Goal: Book appointment/travel/reservation

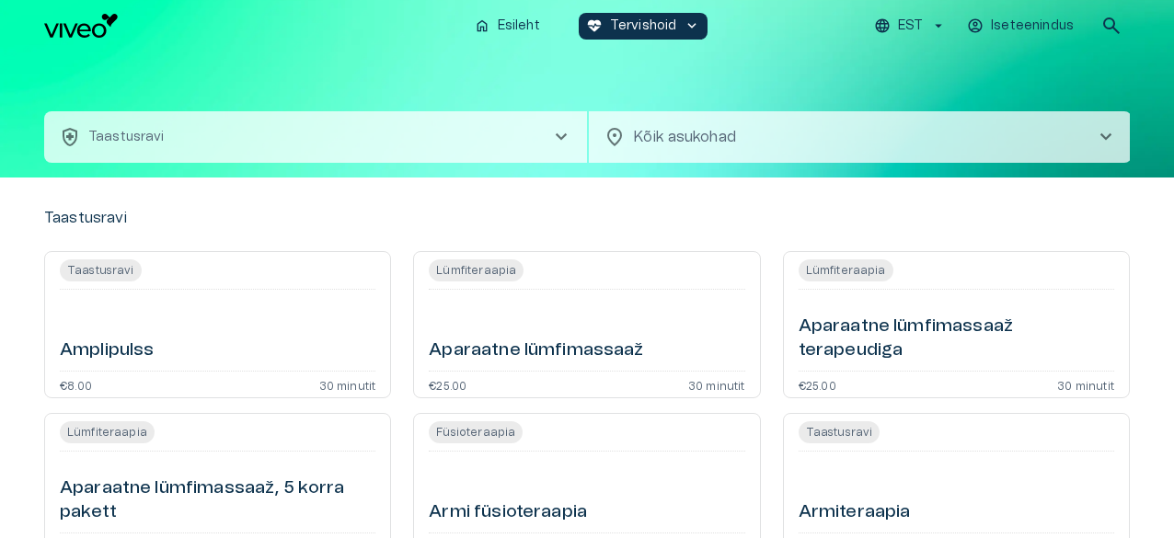
click at [1107, 132] on span "chevron_right" at bounding box center [1106, 137] width 22 height 22
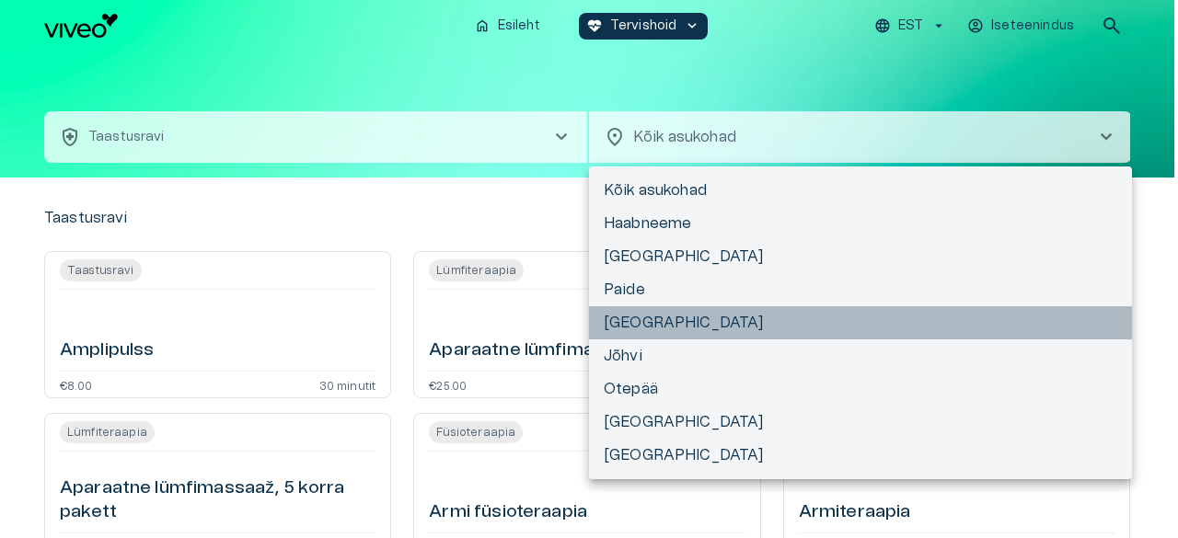
click at [756, 315] on li "[GEOGRAPHIC_DATA]" at bounding box center [860, 322] width 543 height 33
type input "**********"
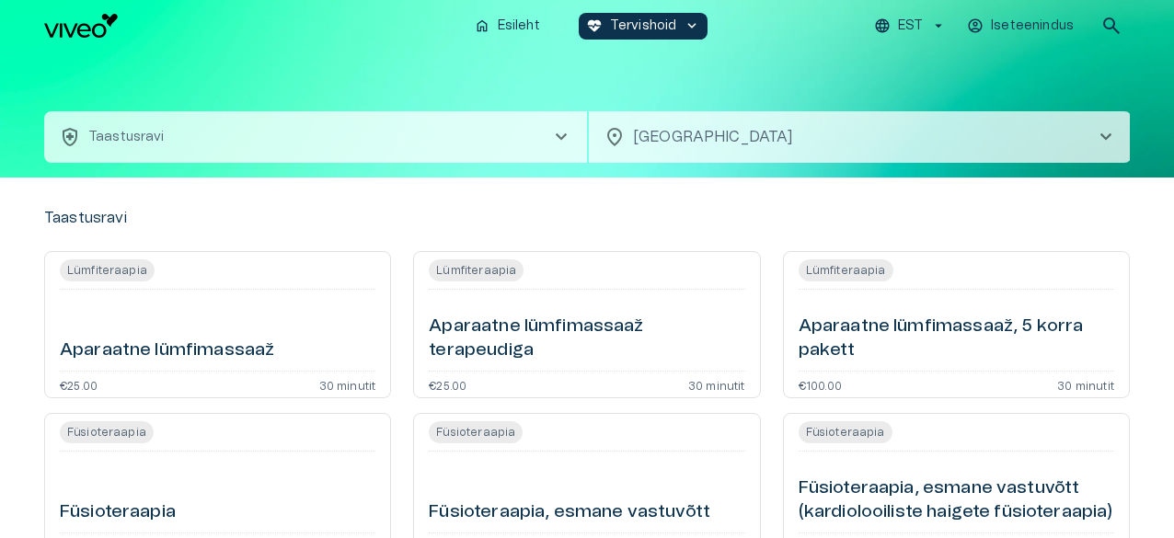
click at [561, 129] on span "chevron_right" at bounding box center [561, 137] width 22 height 22
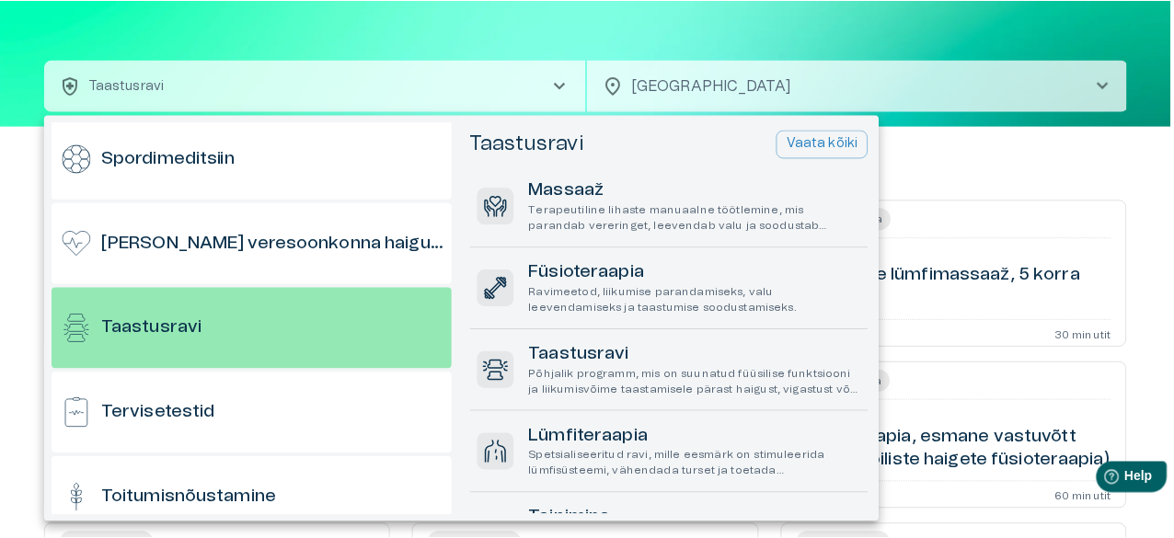
scroll to position [1453, 0]
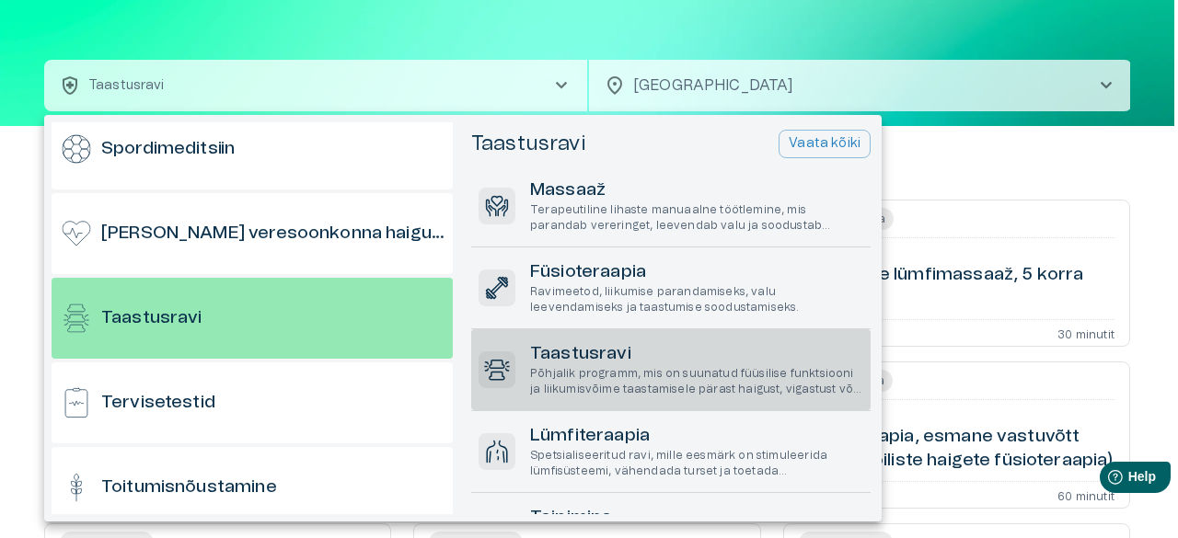
click at [570, 363] on h6 "Taastusravi" at bounding box center [696, 354] width 333 height 25
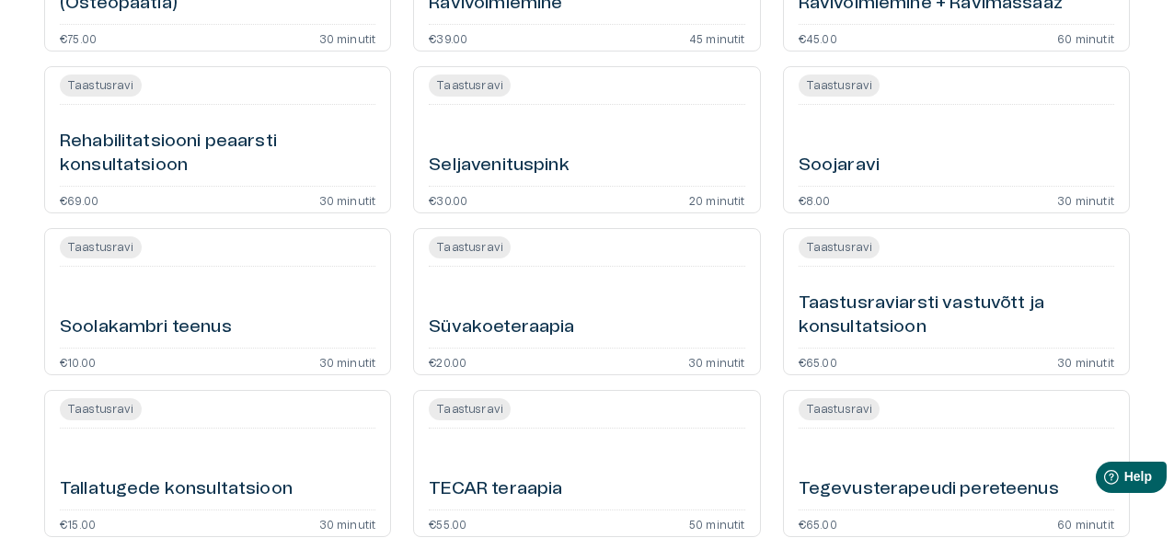
scroll to position [1930, 0]
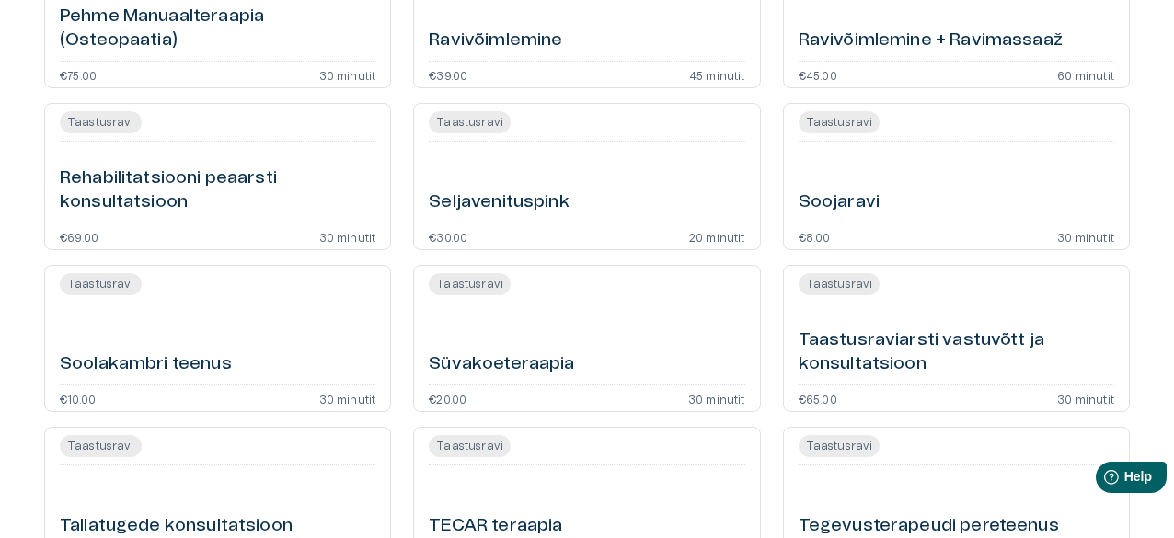
click at [850, 287] on span "Taastusravi" at bounding box center [840, 284] width 82 height 22
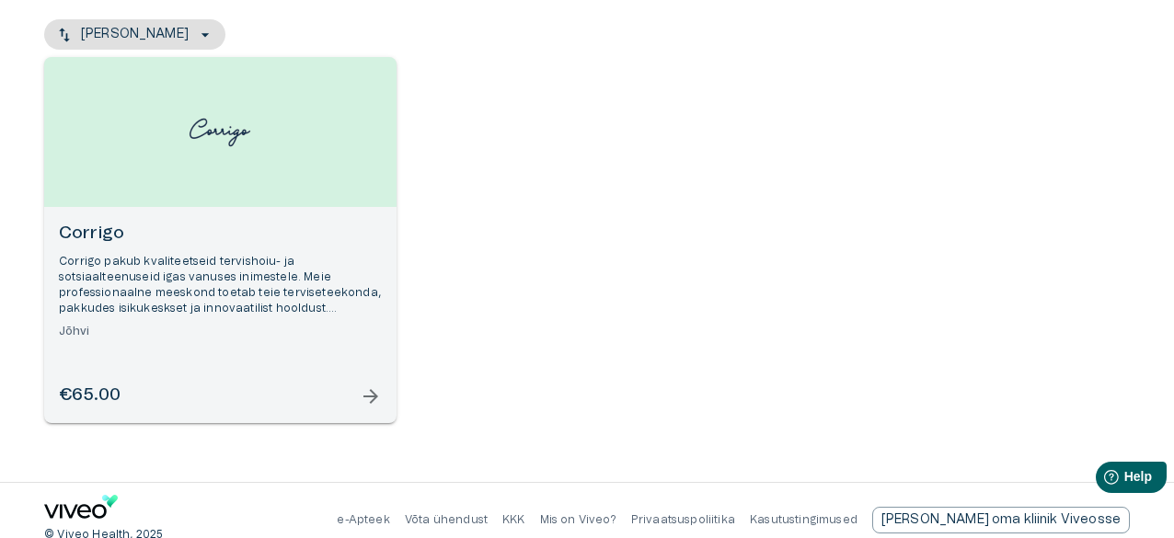
scroll to position [236, 0]
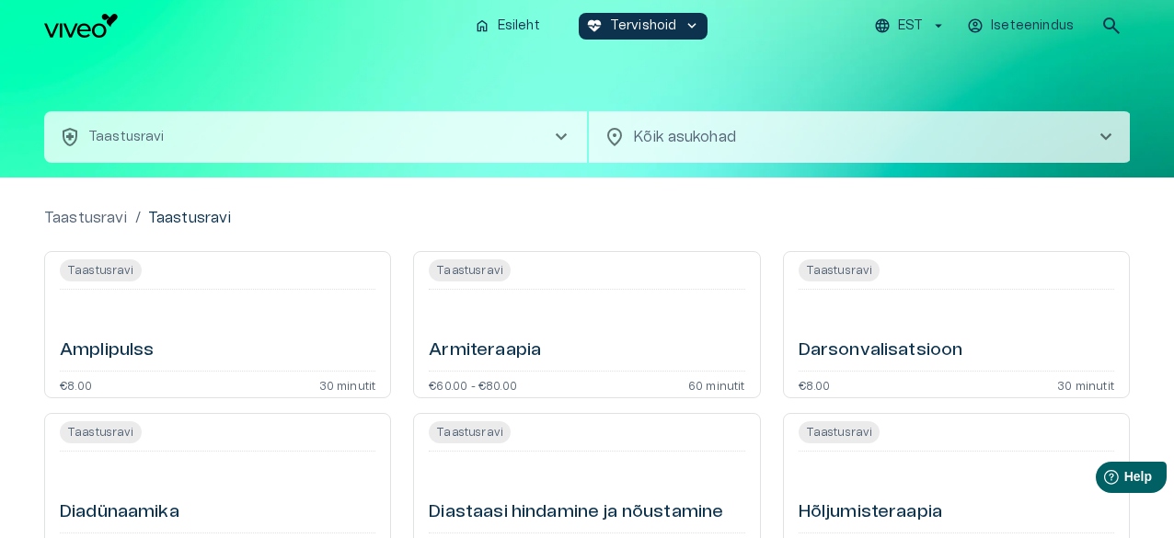
scroll to position [52, 0]
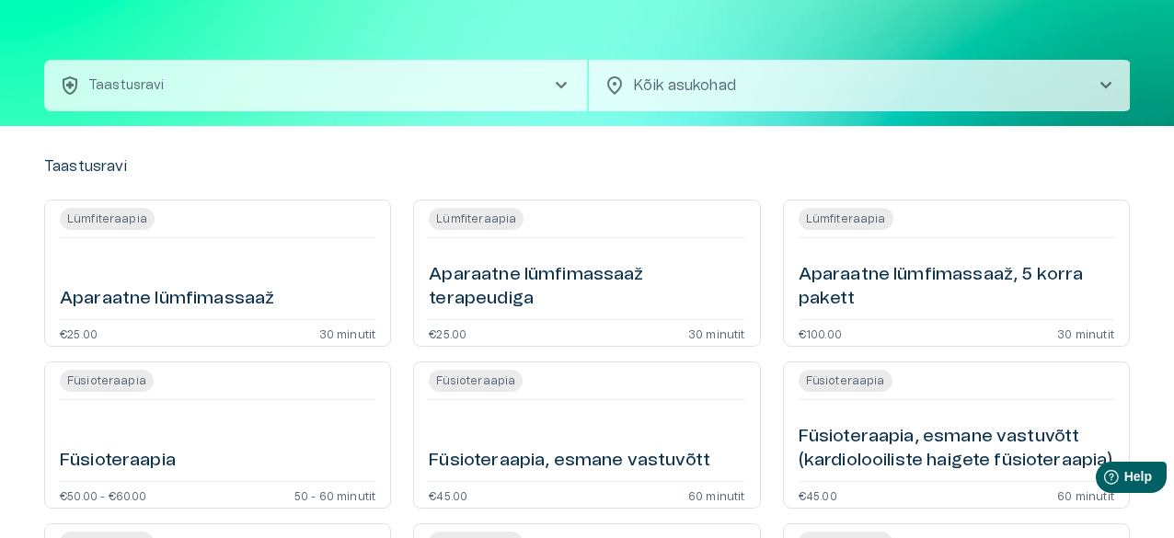
click at [1110, 85] on span "chevron_right" at bounding box center [1106, 86] width 22 height 22
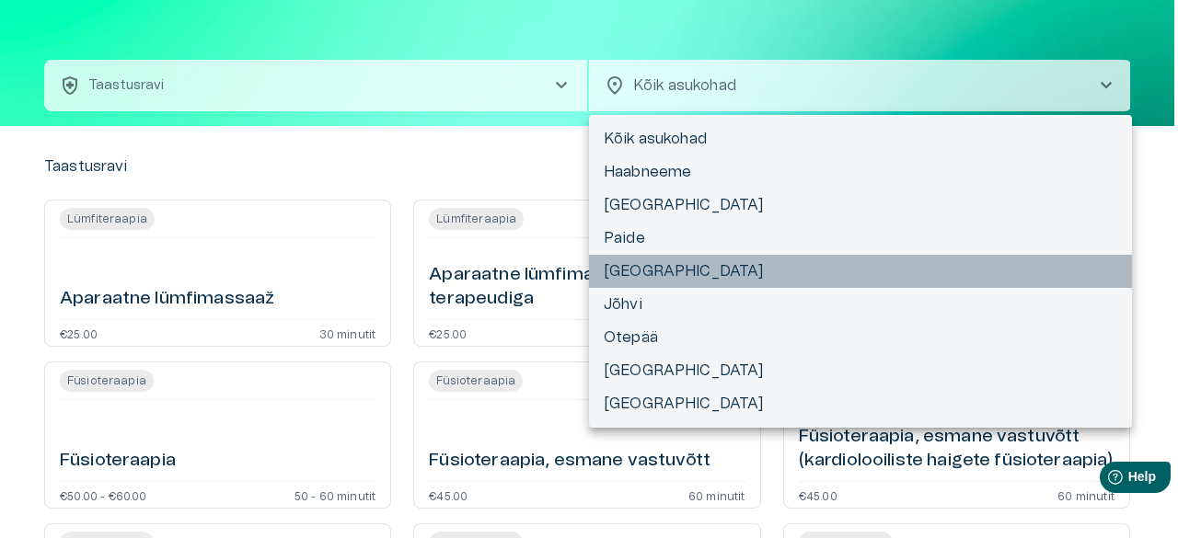
click at [869, 277] on li "[GEOGRAPHIC_DATA]" at bounding box center [860, 271] width 543 height 33
type input "**********"
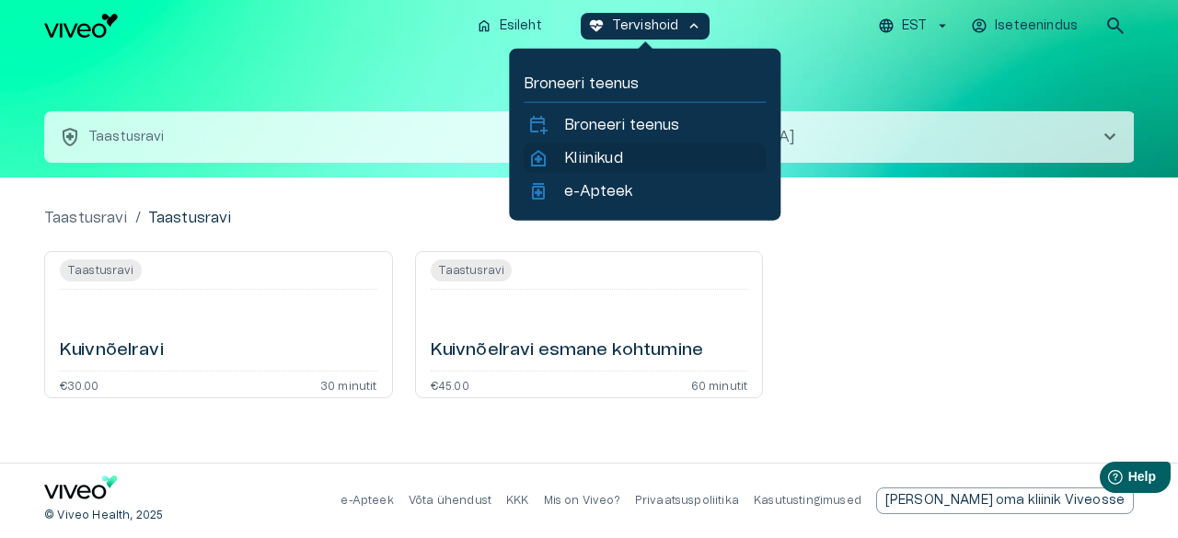
click at [615, 156] on p "Kliinikud" at bounding box center [593, 158] width 58 height 22
